Goal: Task Accomplishment & Management: Use online tool/utility

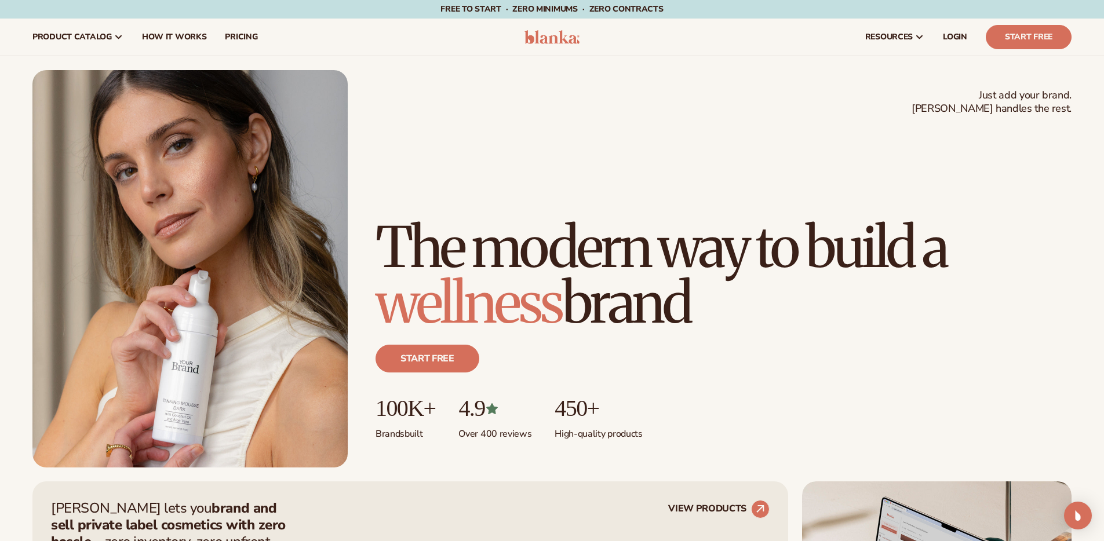
click at [636, 100] on div "Just add your brand. Blanka handles the rest. beauty,skin care,wellness,makeup …" at bounding box center [551, 268] width 1039 height 397
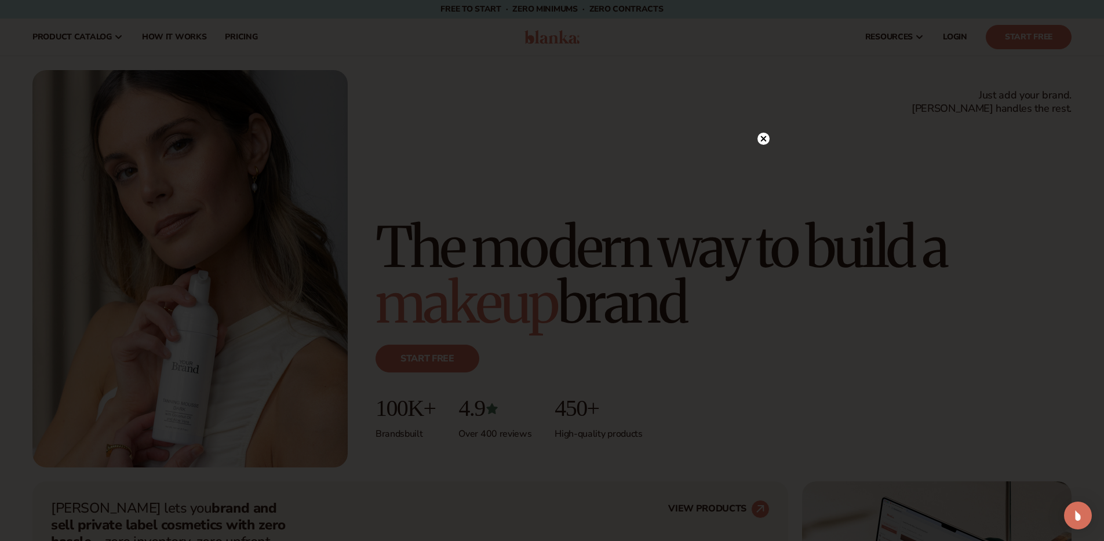
click at [764, 138] on circle at bounding box center [763, 139] width 12 height 12
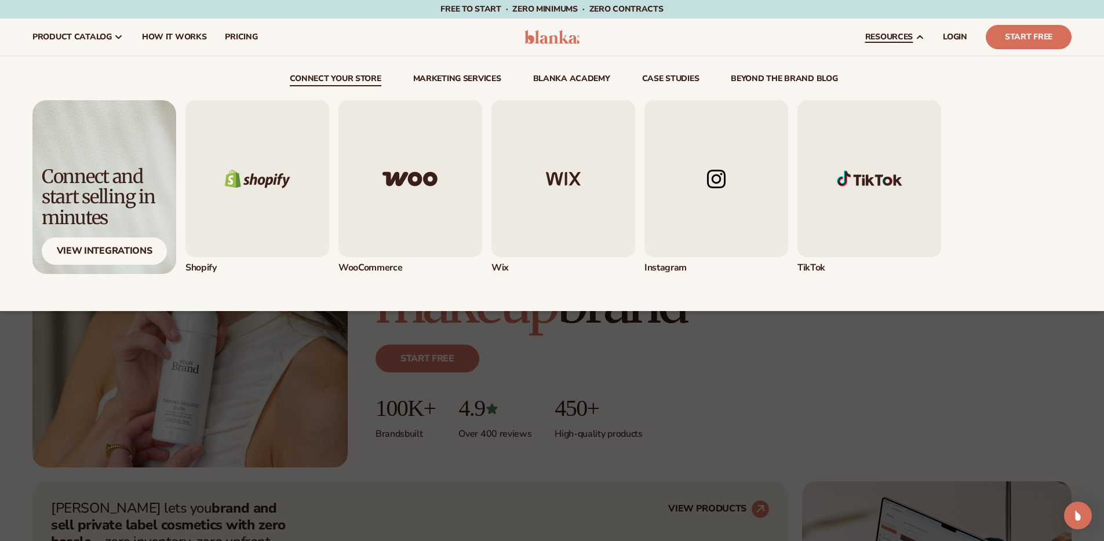
click at [272, 192] on img "1 / 5" at bounding box center [257, 178] width 144 height 157
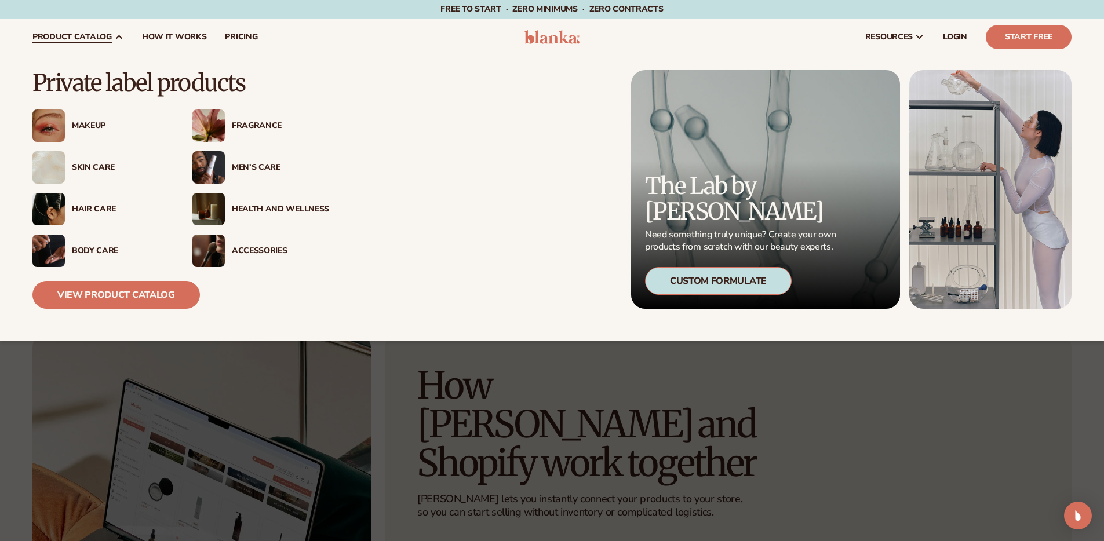
click at [100, 166] on div "Skin Care" at bounding box center [120, 168] width 97 height 10
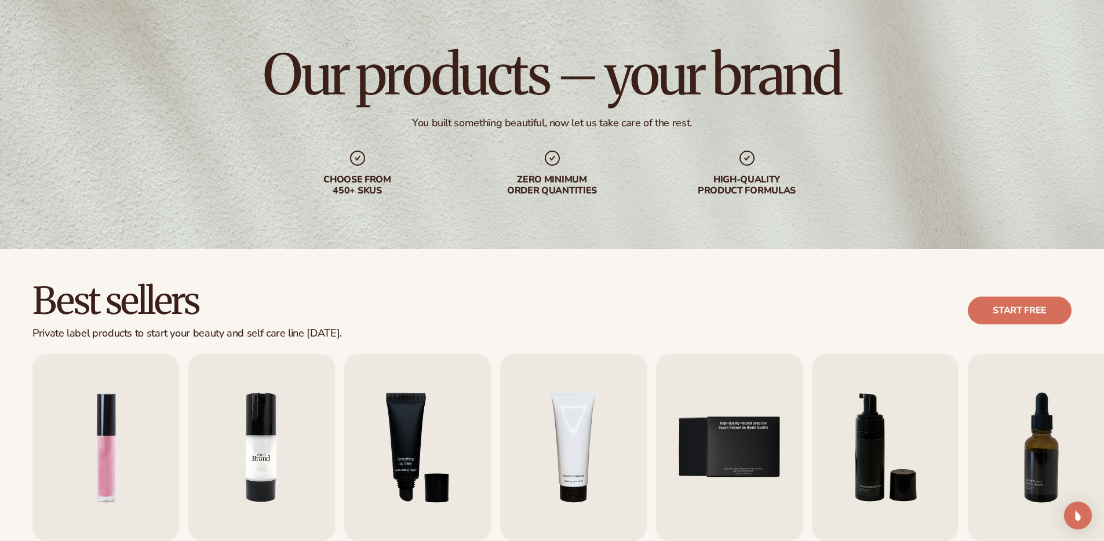
scroll to position [244, 0]
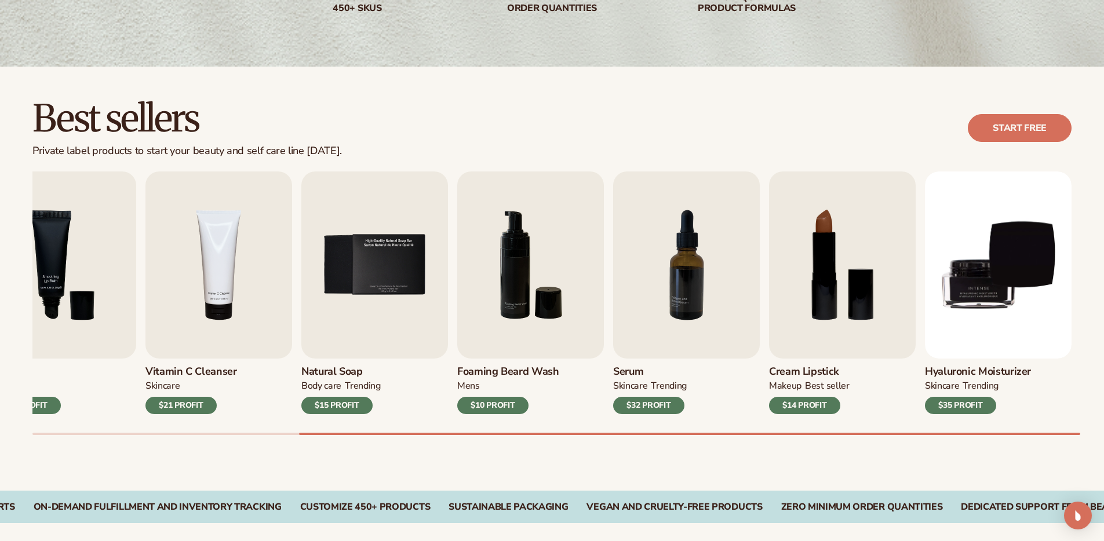
click at [1098, 438] on div "Best sellers Private label products to start your beauty and self care line tod…" at bounding box center [552, 279] width 1104 height 424
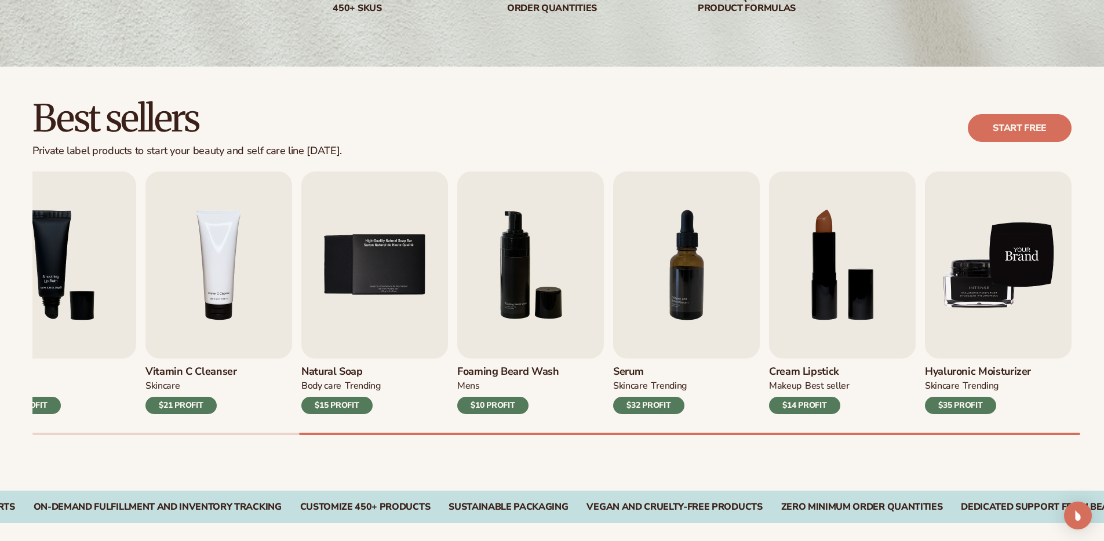
click at [1010, 319] on img "9 / 9" at bounding box center [998, 264] width 147 height 187
click at [977, 327] on img "9 / 9" at bounding box center [998, 264] width 147 height 187
click at [1006, 274] on img "9 / 9" at bounding box center [998, 264] width 147 height 187
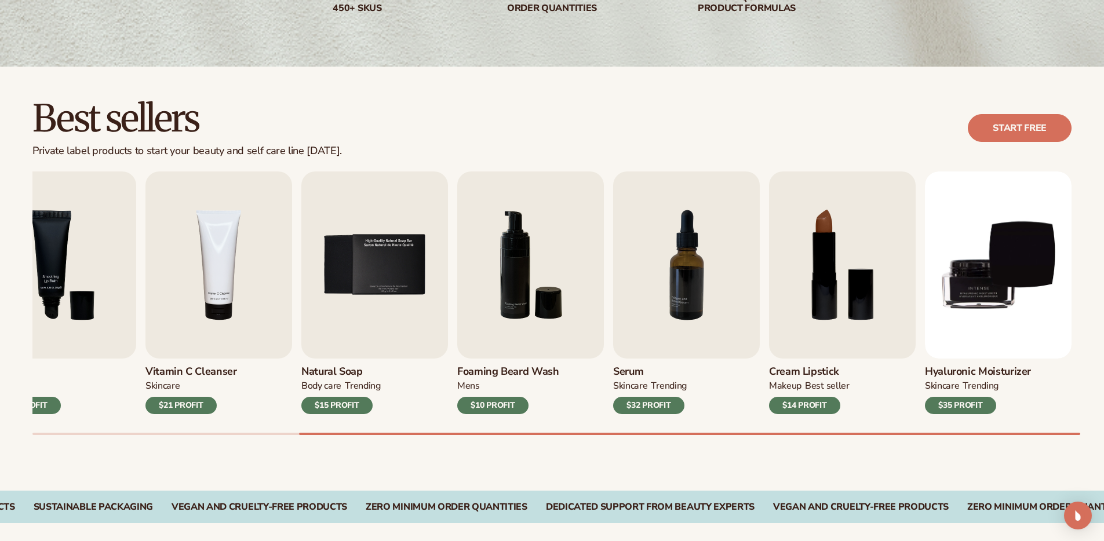
click at [975, 404] on div "$35 PROFIT" at bounding box center [960, 405] width 71 height 17
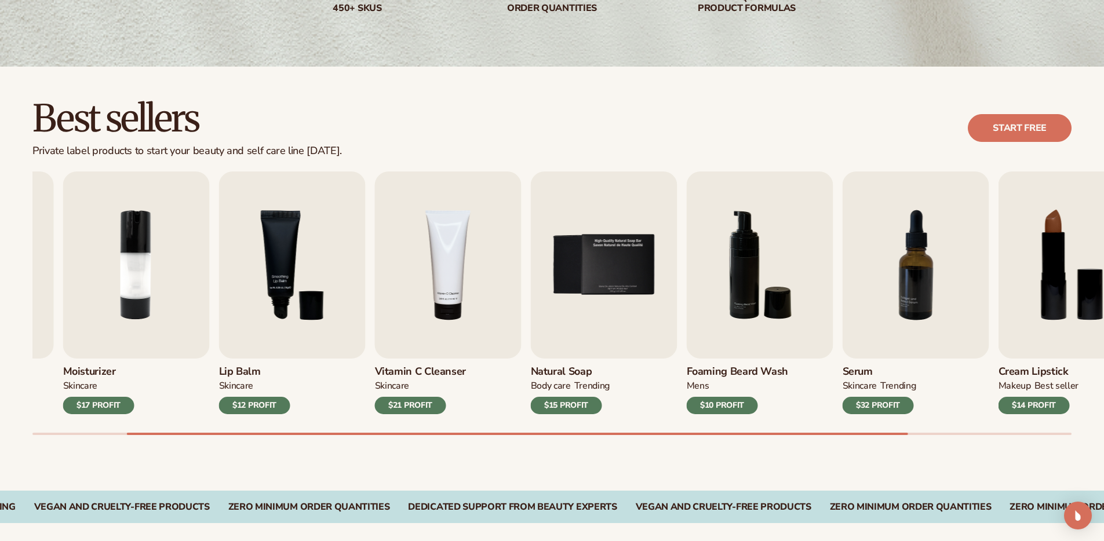
click at [93, 439] on div "Best sellers Private label products to start your beauty and self care line tod…" at bounding box center [552, 279] width 1104 height 424
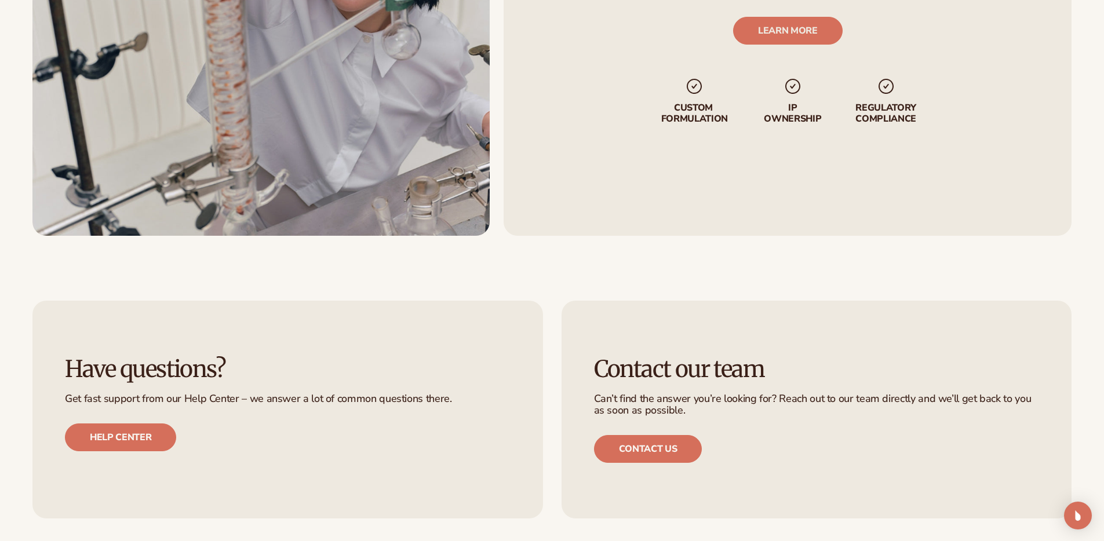
scroll to position [2037, 0]
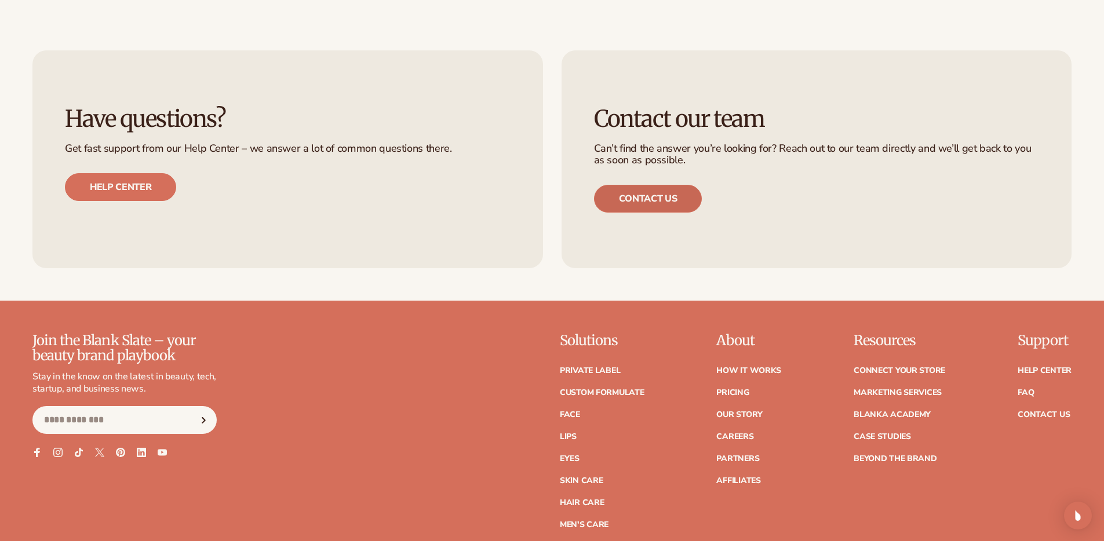
click at [651, 195] on link "Contact us" at bounding box center [648, 199] width 108 height 28
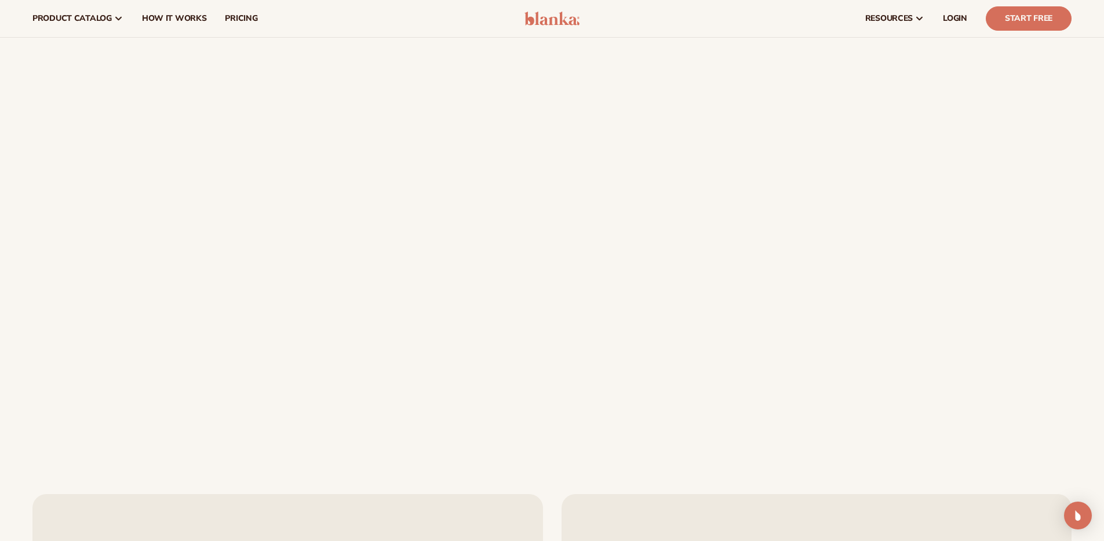
scroll to position [90, 0]
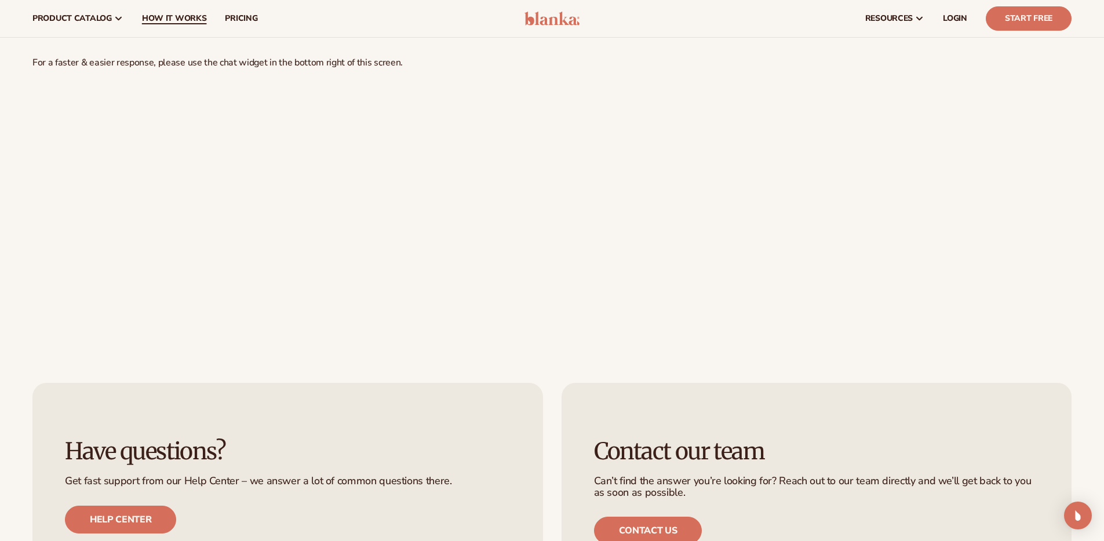
click at [170, 22] on span "How It Works" at bounding box center [174, 18] width 65 height 9
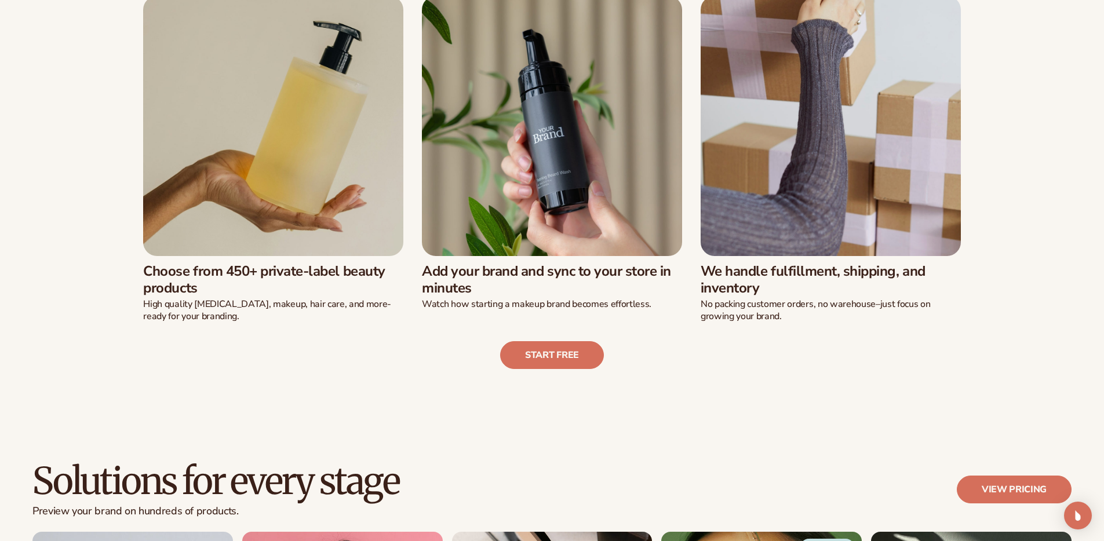
scroll to position [418, 0]
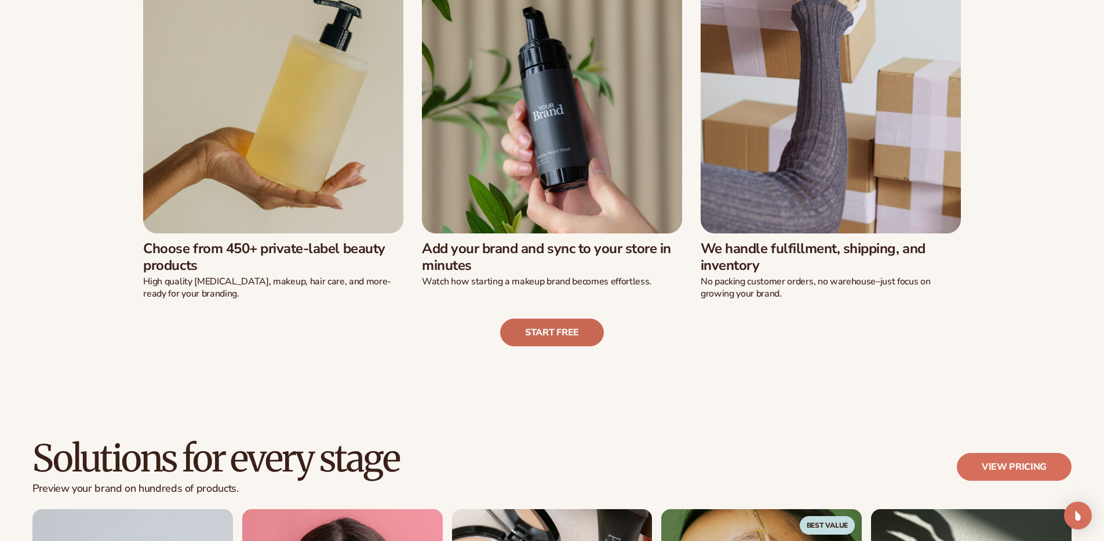
click at [546, 338] on link "Start free" at bounding box center [552, 333] width 104 height 28
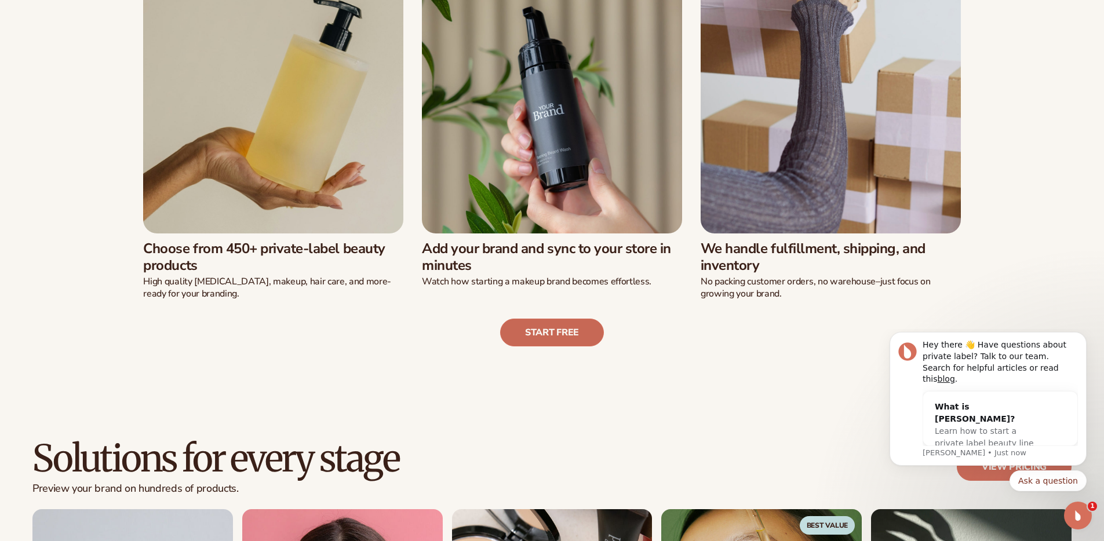
scroll to position [0, 0]
